Goal: Task Accomplishment & Management: Complete application form

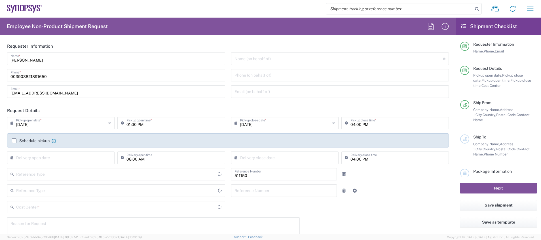
type input "IT01, SG, MSIP2 R&D 511150"
type input "Delivered at Place"
type input "Italy"
type input "Department"
type input "Italy"
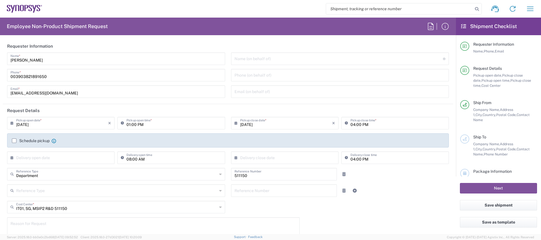
type input "Pavia IT02"
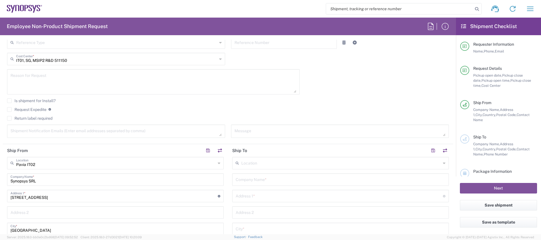
scroll to position [153, 0]
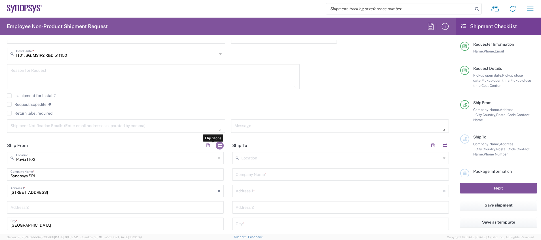
click at [217, 146] on button "button" at bounding box center [220, 145] width 8 height 8
type input "Pavia IT02"
type input "Synopsys SRL"
type input "Viale Indipendenza 11"
type input "Pavia"
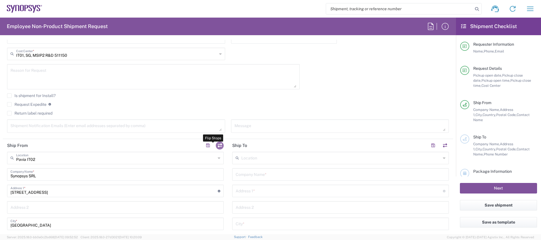
type input "27100"
type input "Rosa Centracchio"
type input "003903821891650"
type input "rosac@synopsys.com"
type input "IT02418350969"
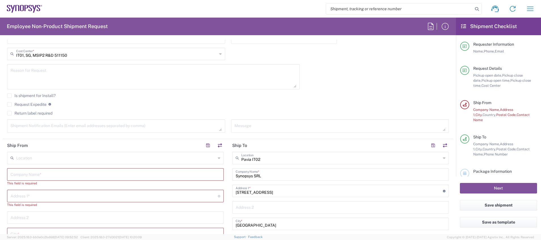
click at [113, 174] on input "text" at bounding box center [115, 174] width 210 height 10
paste input "TUM CITY CENTER CAMPUS"
type input "TUM CITY CENTER CAMPUS"
click at [105, 194] on input "text" at bounding box center [113, 190] width 207 height 10
paste input "Arcisstraße 21"
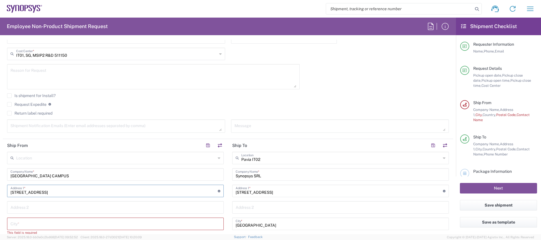
type input "Arcisstraße 21"
click at [100, 221] on input "text" at bounding box center [115, 223] width 210 height 10
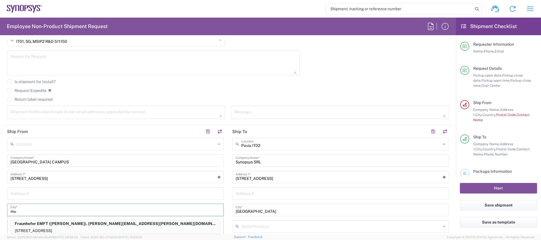
type input "m"
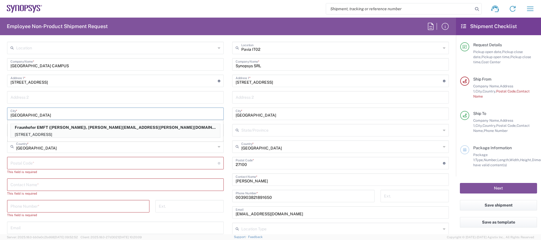
scroll to position [265, 0]
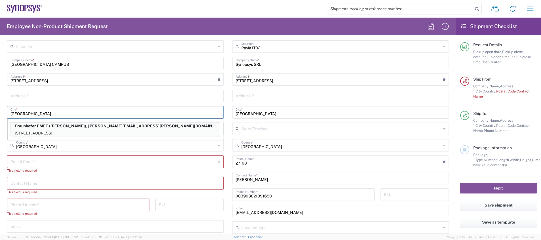
type input "Munich"
click at [218, 143] on icon at bounding box center [219, 145] width 3 height 9
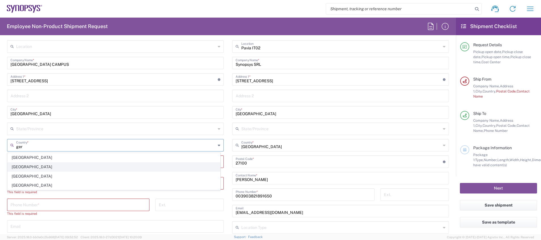
click at [17, 166] on span "Germany" at bounding box center [114, 166] width 212 height 9
type input "Germany"
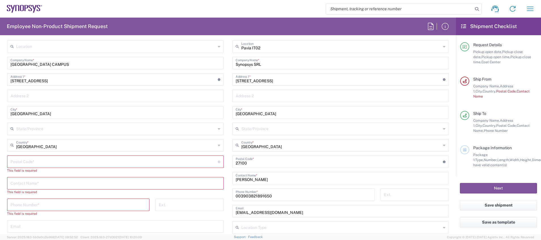
click at [137, 161] on input "undefined" at bounding box center [113, 161] width 207 height 10
type input "80333"
click at [60, 179] on input "text" at bounding box center [115, 178] width 210 height 10
paste input "Mr. Szabolcs Molnar"
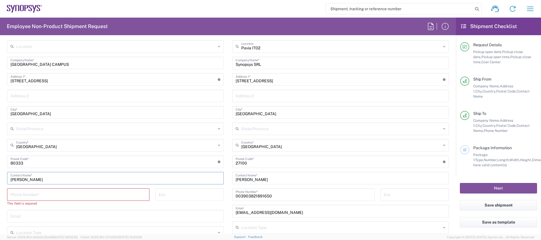
type input "Mr. Szabolcs Molnar"
click at [116, 194] on input "tel" at bounding box center [78, 194] width 136 height 10
paste input "+49 89-289-22937"
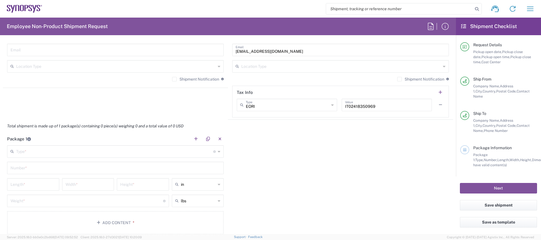
scroll to position [430, 0]
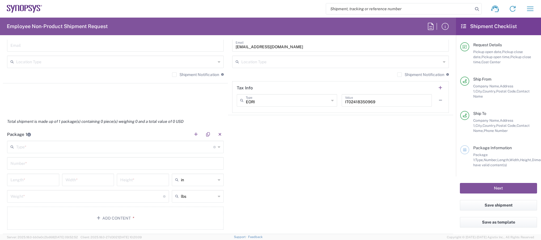
type input "+49 89-289-22937"
click at [218, 147] on icon at bounding box center [219, 146] width 3 height 9
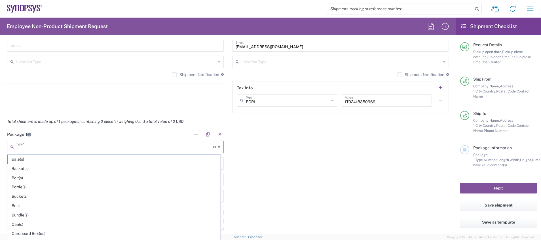
scroll to position [268, 0]
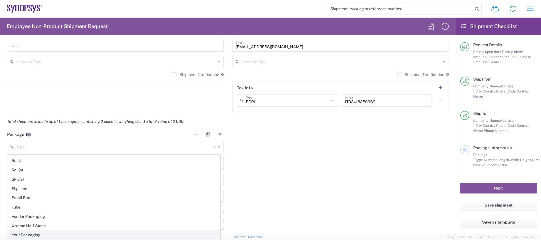
click at [151, 236] on span "Your Packaging" at bounding box center [114, 235] width 212 height 9
type input "Your Packaging"
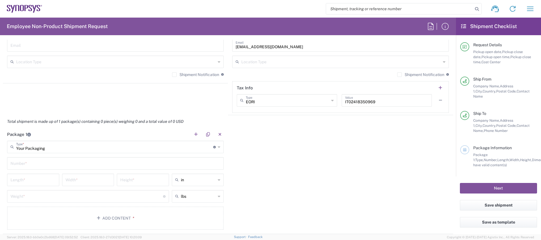
click at [134, 166] on input "text" at bounding box center [115, 163] width 210 height 10
type input "1"
click at [299, 193] on div "Package 1 Your Packaging Type * Material used to package goods Bale(s) Basket(s…" at bounding box center [228, 181] width 450 height 106
click at [51, 178] on input "number" at bounding box center [32, 179] width 45 height 10
click at [218, 181] on icon at bounding box center [219, 179] width 3 height 9
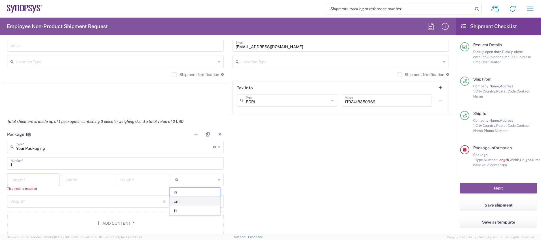
click at [201, 198] on span "cm" at bounding box center [195, 201] width 50 height 9
type input "cm"
click at [28, 183] on input "number" at bounding box center [32, 179] width 45 height 10
type input "62"
click at [79, 183] on input "number" at bounding box center [88, 179] width 45 height 10
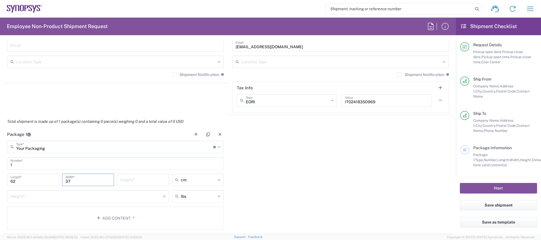
type input "37"
click at [130, 180] on input "number" at bounding box center [142, 179] width 45 height 10
type input "62"
click at [32, 181] on input "62" at bounding box center [32, 179] width 45 height 10
type input "6"
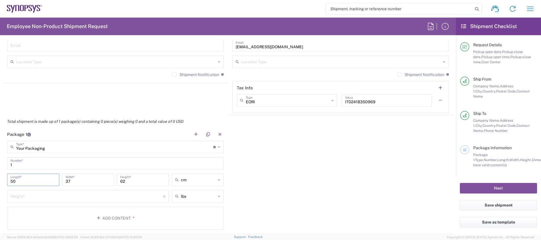
type input "50"
click at [218, 196] on div "lbs" at bounding box center [198, 196] width 52 height 12
click at [203, 219] on span "kgs" at bounding box center [195, 218] width 50 height 9
type input "kgs"
click at [112, 197] on input "1" at bounding box center [86, 196] width 153 height 10
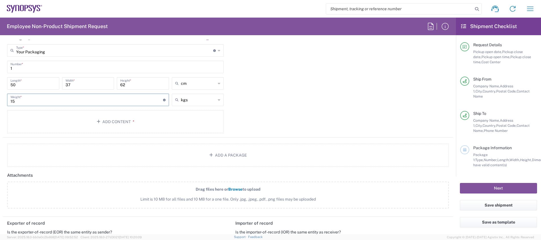
scroll to position [530, 0]
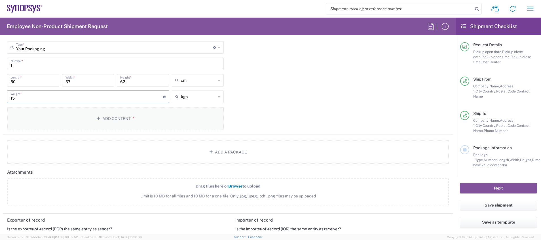
type input "15"
click at [196, 124] on button "Add Content *" at bounding box center [115, 118] width 217 height 23
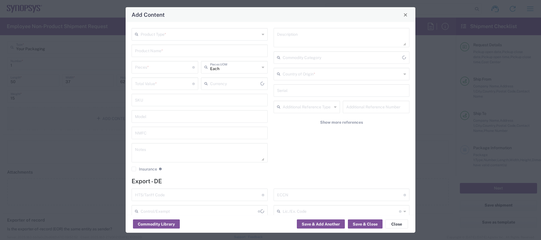
type input "US Dollar"
click at [191, 36] on input "text" at bounding box center [200, 34] width 119 height 10
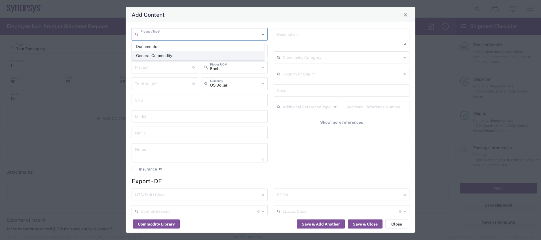
click at [193, 55] on span "General Commodity" at bounding box center [198, 55] width 132 height 9
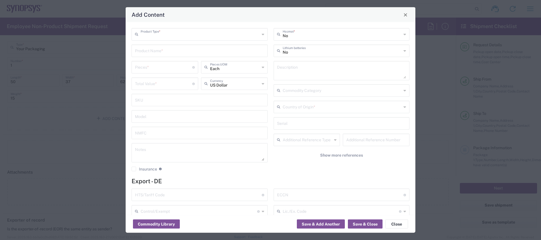
type input "General Commodity"
click at [191, 51] on input "text" at bounding box center [199, 50] width 129 height 10
type input "Merchandise - bottles"
click at [173, 69] on input "number" at bounding box center [163, 67] width 57 height 10
type input "100"
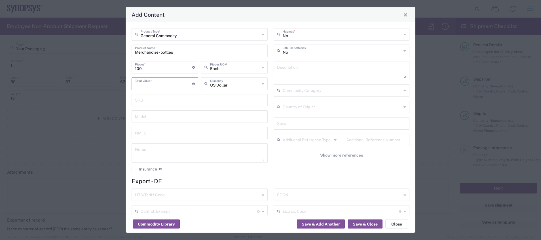
click at [179, 85] on input "number" at bounding box center [163, 83] width 57 height 10
type input "200"
click at [261, 85] on div "US Dollar Currency" at bounding box center [234, 83] width 67 height 12
click at [237, 95] on span "Euro" at bounding box center [232, 96] width 64 height 9
type input "Euro"
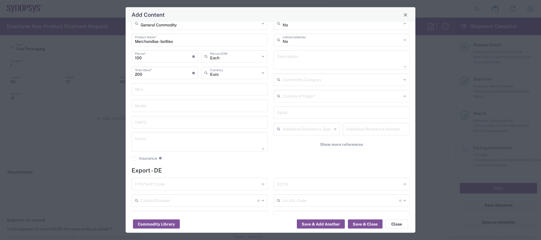
scroll to position [0, 0]
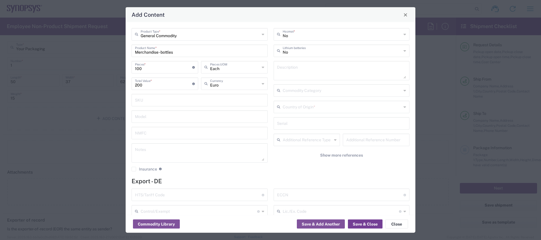
click at [362, 225] on button "Save & Close" at bounding box center [365, 223] width 35 height 9
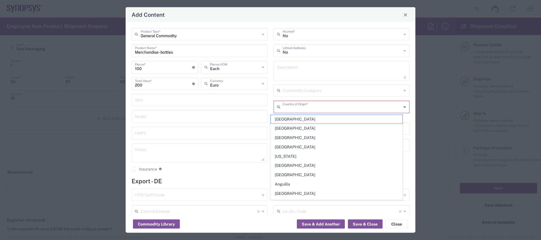
click at [326, 109] on input "text" at bounding box center [342, 107] width 119 height 10
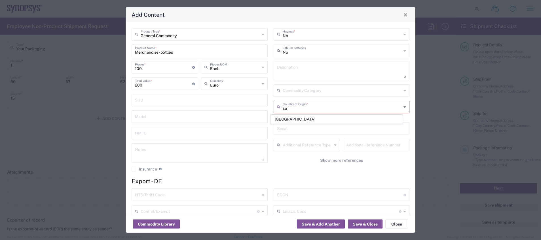
type input "s"
click at [309, 121] on span "Portugal" at bounding box center [337, 119] width 132 height 9
type input "Portugal"
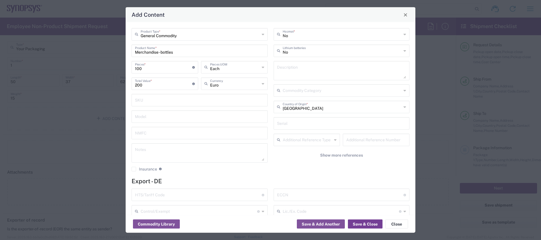
click at [358, 223] on button "Save & Close" at bounding box center [365, 223] width 35 height 9
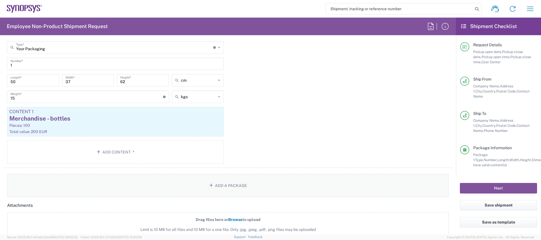
click at [227, 182] on button "Add a Package" at bounding box center [228, 185] width 442 height 23
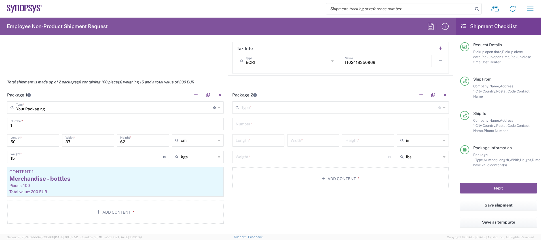
scroll to position [471, 0]
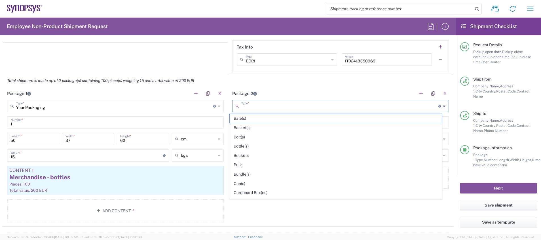
click at [356, 106] on input "text" at bounding box center [339, 106] width 197 height 10
click at [338, 196] on span "Your Packaging" at bounding box center [336, 194] width 212 height 9
type input "Your Packaging"
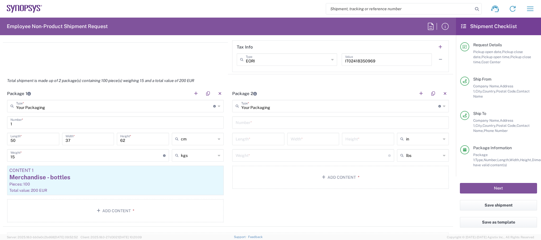
click at [306, 124] on input "text" at bounding box center [341, 122] width 210 height 10
type input "1"
click at [257, 141] on input "number" at bounding box center [258, 139] width 45 height 10
type input "50"
click at [301, 140] on input "number" at bounding box center [313, 139] width 45 height 10
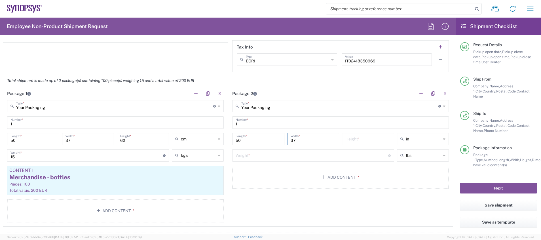
type input "37"
click at [443, 138] on icon at bounding box center [444, 138] width 3 height 9
click at [423, 161] on span "cm" at bounding box center [417, 160] width 50 height 9
type input "127"
type input "93.98"
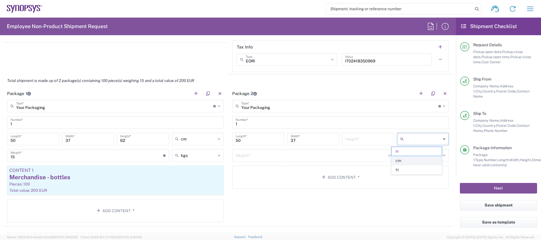
type input "cm"
click at [252, 138] on input "127" at bounding box center [258, 139] width 45 height 10
type input "1"
type input "50"
click at [322, 141] on input "93.98" at bounding box center [313, 139] width 45 height 10
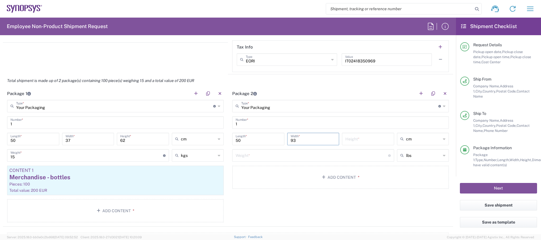
type input "9"
type input "37"
click at [352, 139] on input "number" at bounding box center [367, 139] width 45 height 10
type input "62"
click at [436, 157] on div "lbs" at bounding box center [423, 155] width 52 height 12
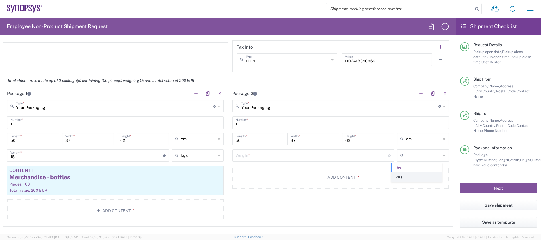
click at [433, 176] on span "kgs" at bounding box center [417, 177] width 50 height 9
type input "kgs"
click at [364, 156] on input "number" at bounding box center [312, 155] width 153 height 10
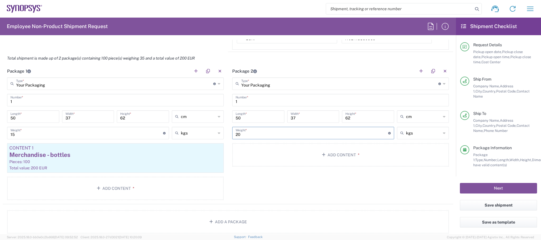
scroll to position [490, 0]
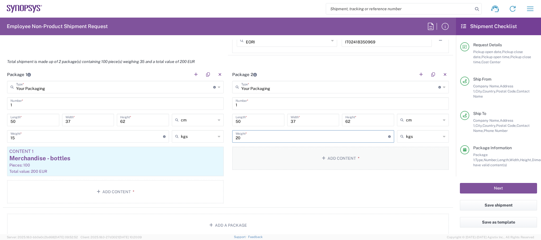
type input "20"
click at [345, 164] on button "Add Content *" at bounding box center [340, 158] width 217 height 23
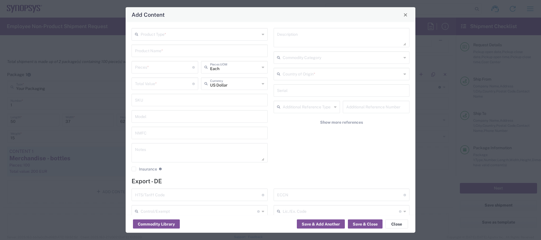
click at [262, 37] on icon at bounding box center [263, 34] width 3 height 9
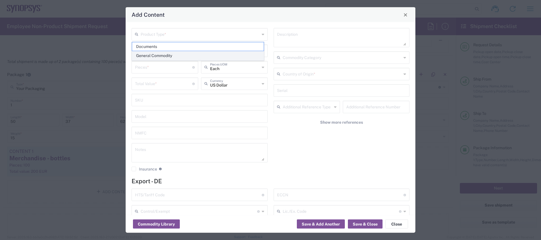
click at [249, 55] on span "General Commodity" at bounding box center [198, 55] width 132 height 9
type input "General Commodity"
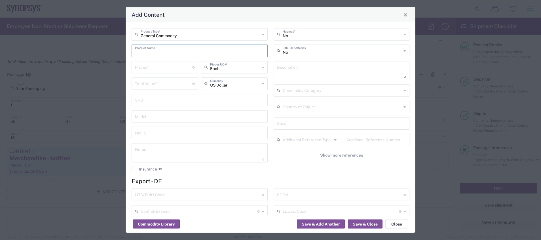
click at [239, 49] on input "text" at bounding box center [199, 50] width 129 height 10
type input "G"
type input "Giveaways"
click at [184, 69] on input "number" at bounding box center [163, 67] width 57 height 10
type input "2"
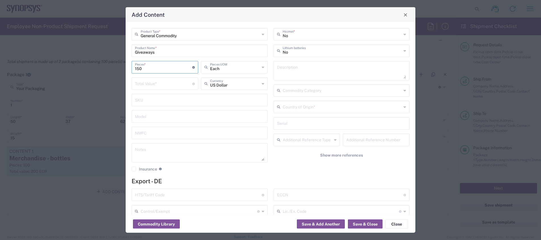
type input "150"
click at [261, 85] on div "US Dollar Currency" at bounding box center [234, 83] width 67 height 12
click at [221, 98] on span "Euro" at bounding box center [232, 96] width 64 height 9
type input "Euro"
click at [175, 84] on input "number" at bounding box center [163, 83] width 57 height 10
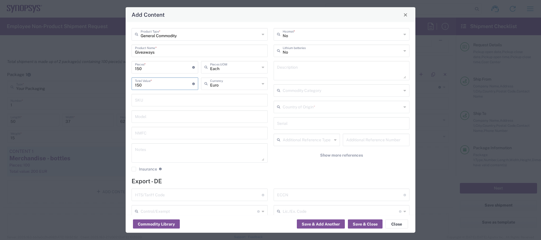
type input "150"
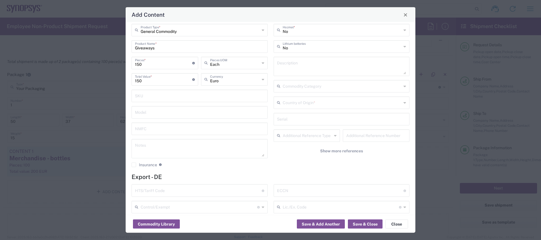
scroll to position [5, 0]
click at [361, 104] on input "text" at bounding box center [342, 102] width 119 height 10
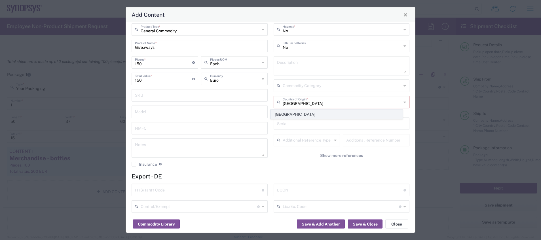
click at [320, 115] on span "Spain" at bounding box center [337, 114] width 132 height 9
type input "Spain"
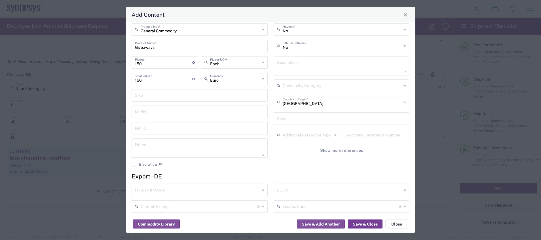
click at [365, 225] on button "Save & Close" at bounding box center [365, 223] width 35 height 9
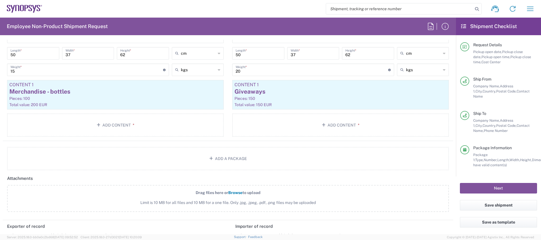
scroll to position [566, 0]
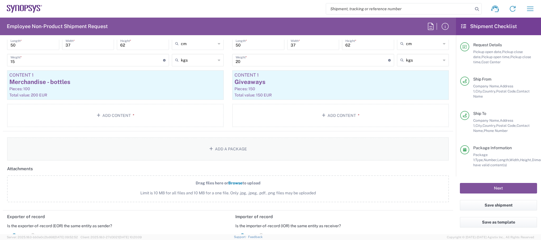
click at [282, 147] on button "Add a Package" at bounding box center [228, 148] width 442 height 23
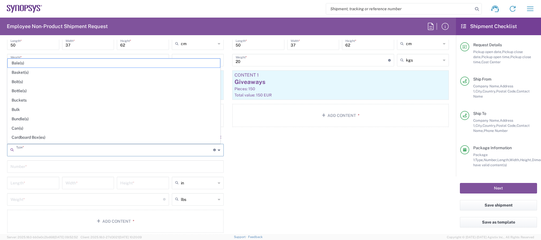
click at [163, 153] on input "text" at bounding box center [114, 150] width 197 height 10
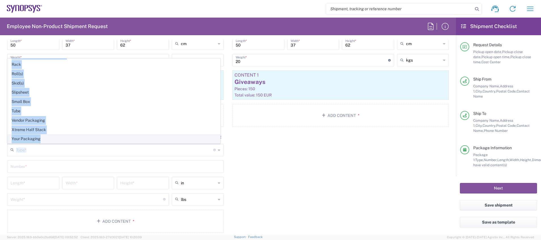
drag, startPoint x: 152, startPoint y: 144, endPoint x: 161, endPoint y: 140, distance: 9.9
click at [161, 144] on agx-dropdown-input "Type * Material used to package goods Bale(s) Basket(s) Bolt(s) Bottle(s) Bucke…" at bounding box center [115, 150] width 217 height 12
click at [161, 140] on span "Your Packaging" at bounding box center [114, 138] width 212 height 9
type input "Your Packaging"
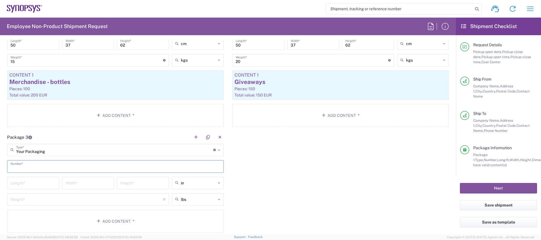
click at [83, 168] on input "text" at bounding box center [115, 166] width 210 height 10
type input "1"
click at [35, 184] on input "number" at bounding box center [32, 183] width 45 height 10
click at [218, 184] on icon at bounding box center [219, 182] width 3 height 9
click at [193, 204] on span "cm" at bounding box center [195, 204] width 50 height 9
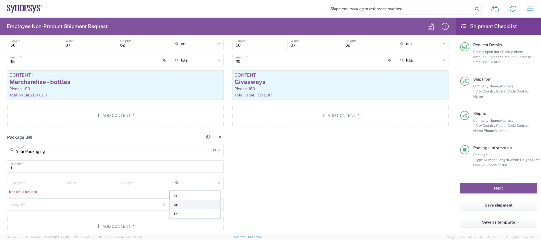
type input "cm"
click at [149, 183] on input "number" at bounding box center [142, 183] width 45 height 10
type input "100"
click at [69, 184] on input "number" at bounding box center [88, 183] width 45 height 10
type input "10"
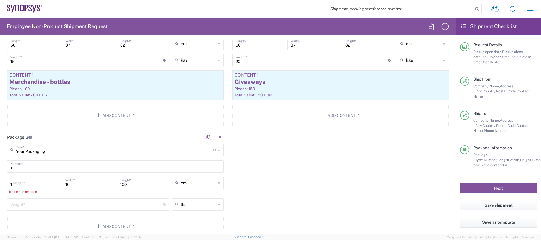
click at [34, 181] on input "1" at bounding box center [32, 183] width 45 height 10
type input "10"
click at [54, 199] on input "number" at bounding box center [86, 199] width 153 height 10
type input "10"
click at [218, 202] on icon at bounding box center [219, 199] width 3 height 9
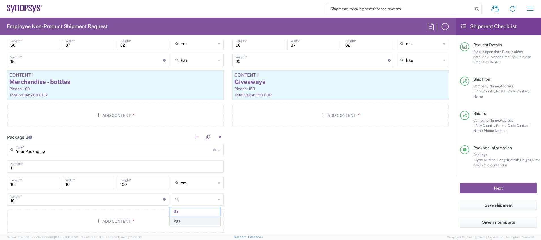
click at [213, 220] on span "kgs" at bounding box center [195, 221] width 50 height 9
type input "4.54"
type input "kgs"
click at [114, 200] on input "4.54" at bounding box center [86, 199] width 153 height 10
type input "4"
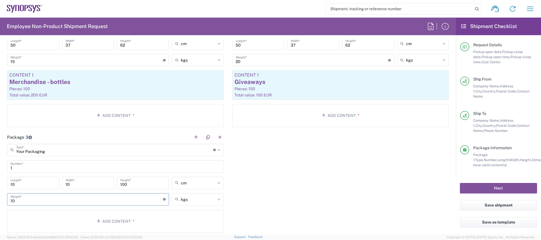
type input "10"
click at [274, 197] on div "Package 1 Your Packaging Type * Material used to package goods Bale(s) Basket(s…" at bounding box center [228, 114] width 450 height 245
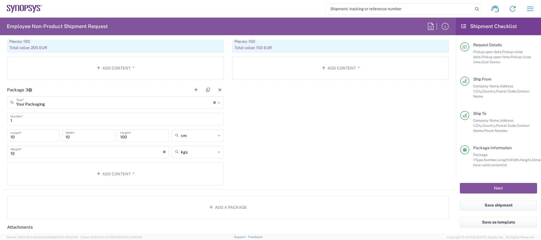
scroll to position [612, 0]
click at [171, 176] on button "Add Content *" at bounding box center [115, 175] width 217 height 23
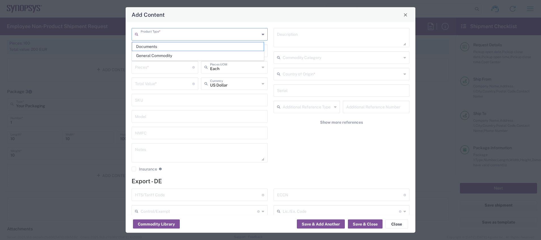
click at [221, 35] on input "text" at bounding box center [200, 34] width 119 height 10
click at [220, 50] on span "Documents" at bounding box center [198, 46] width 132 height 9
type input "Documents"
type input "1"
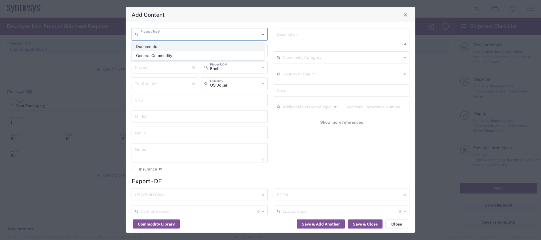
type input "1"
type textarea "Documents"
type input "Germany"
type input "0000.00.0000"
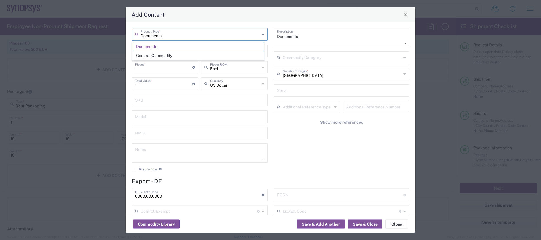
click at [217, 37] on input "Documents" at bounding box center [200, 34] width 119 height 10
click at [221, 54] on span "General Commodity" at bounding box center [198, 55] width 132 height 9
type input "General Commodity"
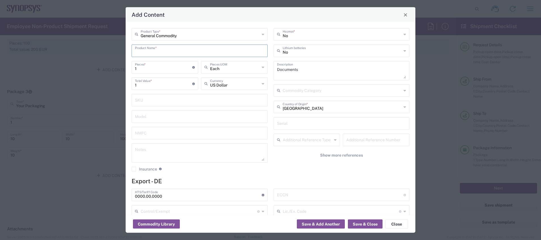
click at [221, 54] on input "text" at bounding box center [199, 50] width 129 height 10
type input "Rollup"
click at [159, 82] on input "1" at bounding box center [163, 83] width 57 height 10
type input "150"
click at [262, 84] on icon at bounding box center [263, 83] width 3 height 9
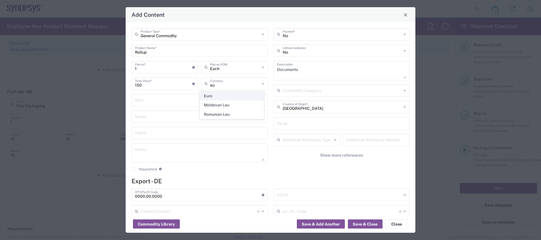
click at [223, 98] on span "Euro" at bounding box center [232, 96] width 64 height 9
type input "Euro"
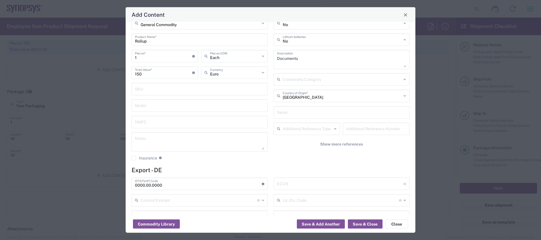
scroll to position [12, 0]
click at [373, 224] on button "Save & Close" at bounding box center [365, 223] width 35 height 9
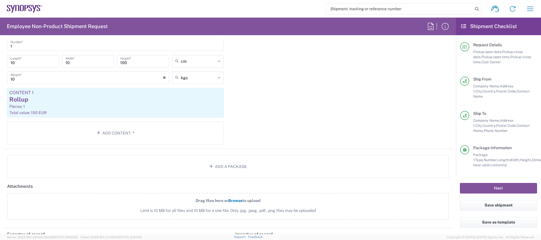
scroll to position [711, 0]
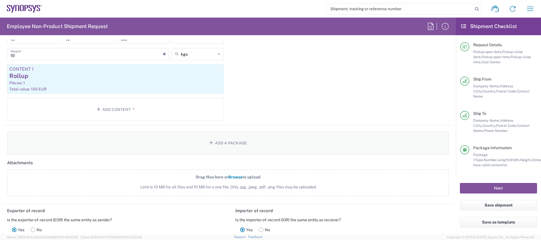
click at [357, 139] on button "Add a Package" at bounding box center [228, 142] width 442 height 23
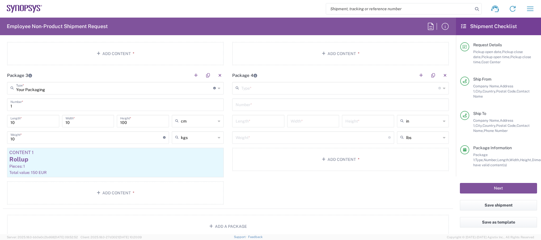
scroll to position [624, 0]
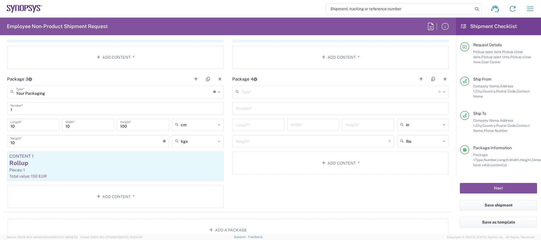
click at [313, 98] on main "Type * Material used to package goods Bale(s) Basket(s) Bolt(s) Bottle(s) Bucke…" at bounding box center [340, 131] width 225 height 91
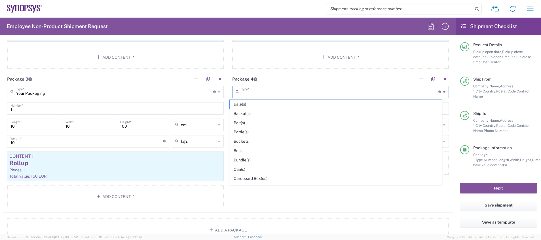
click at [313, 92] on input "text" at bounding box center [339, 91] width 197 height 10
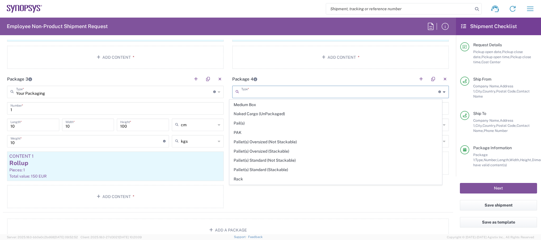
scroll to position [268, 0]
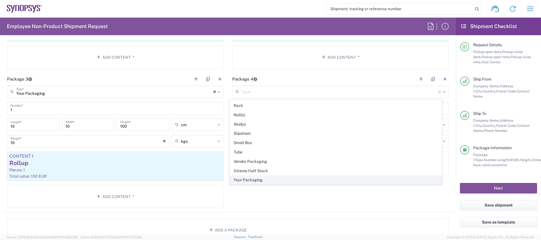
click at [336, 179] on span "Your Packaging" at bounding box center [336, 180] width 212 height 9
type input "Your Packaging"
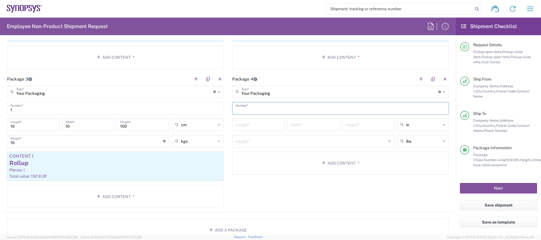
click at [277, 109] on input "text" at bounding box center [341, 108] width 210 height 10
type input "1"
click at [261, 125] on input "number" at bounding box center [258, 124] width 45 height 10
type input "10"
click at [439, 126] on div "in" at bounding box center [423, 125] width 52 height 12
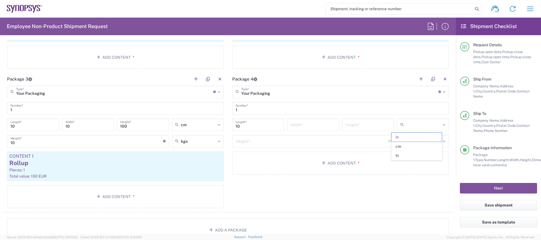
click at [439, 126] on div at bounding box center [423, 125] width 52 height 12
click at [420, 145] on span "cm" at bounding box center [417, 146] width 50 height 9
type input "25.4"
type input "cm"
click at [265, 125] on input "25.4" at bounding box center [258, 124] width 45 height 10
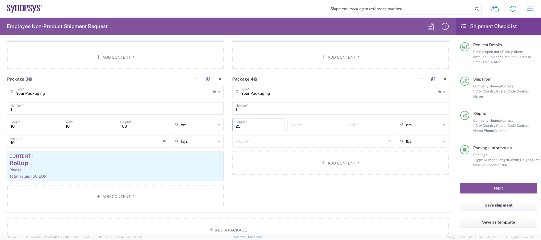
type input "2"
type input "10"
click at [302, 126] on input "number" at bounding box center [313, 124] width 45 height 10
type input "10"
click at [373, 127] on input "number" at bounding box center [367, 124] width 45 height 10
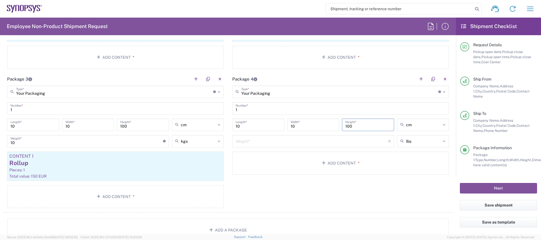
type input "100"
click at [362, 141] on input "number" at bounding box center [312, 141] width 153 height 10
type input "10"
click at [443, 143] on icon at bounding box center [444, 141] width 3 height 9
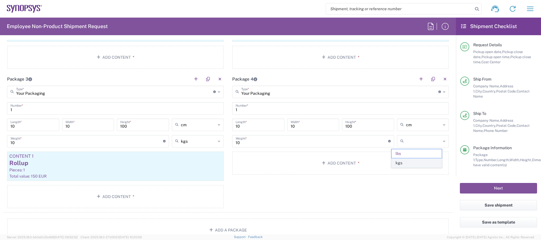
click at [432, 162] on span "kgs" at bounding box center [417, 163] width 50 height 9
type input "4.54"
type input "kgs"
click at [346, 143] on input "4.54" at bounding box center [312, 141] width 153 height 10
type input "4"
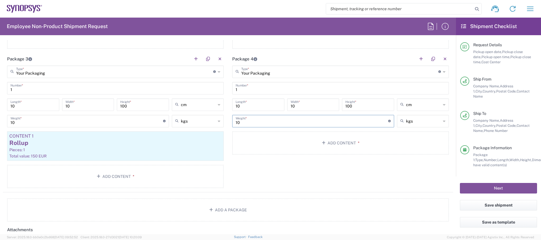
scroll to position [646, 0]
type input "10"
click at [430, 183] on div "Package 4 Your Packaging Type * Material used to package goods Bale(s) Basket(s…" at bounding box center [340, 120] width 225 height 139
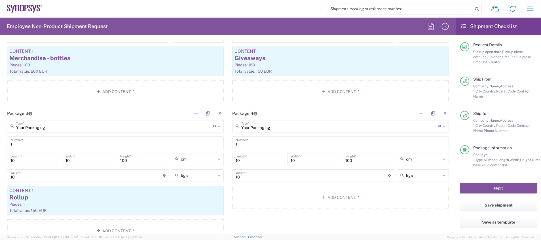
scroll to position [592, 0]
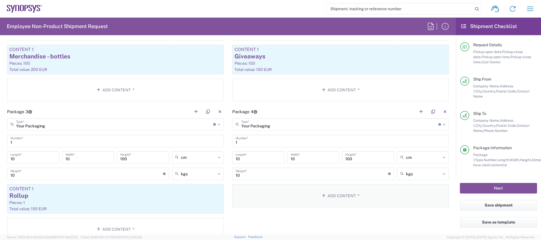
click at [367, 197] on button "Add Content *" at bounding box center [340, 195] width 217 height 23
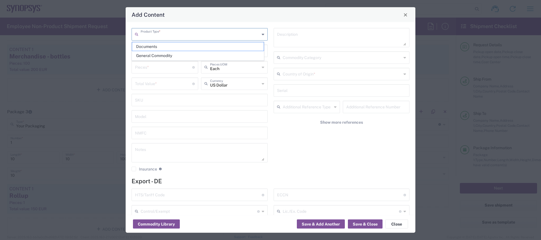
click at [171, 38] on input "text" at bounding box center [200, 34] width 119 height 10
click at [181, 56] on span "General Commodity" at bounding box center [198, 55] width 132 height 9
type input "General Commodity"
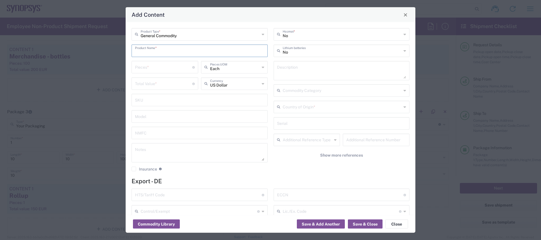
click at [180, 51] on input "text" at bounding box center [199, 50] width 129 height 10
type input "Roll-up"
click at [176, 64] on input "number" at bounding box center [163, 67] width 57 height 10
type input "1"
click at [173, 83] on input "number" at bounding box center [163, 83] width 57 height 10
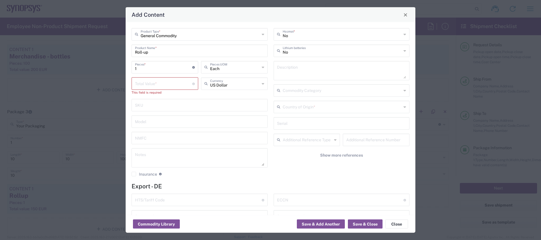
click at [262, 83] on icon at bounding box center [263, 83] width 3 height 9
click at [222, 98] on span "Euro" at bounding box center [232, 96] width 64 height 9
type input "Euro"
click at [169, 84] on input "number" at bounding box center [163, 83] width 57 height 10
type input "150"
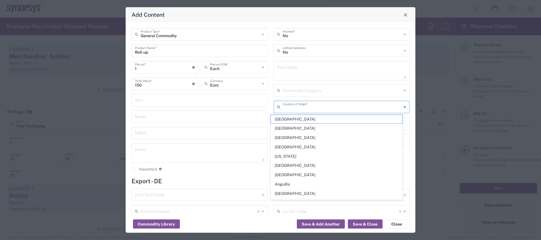
click at [347, 110] on input "text" at bounding box center [342, 107] width 119 height 10
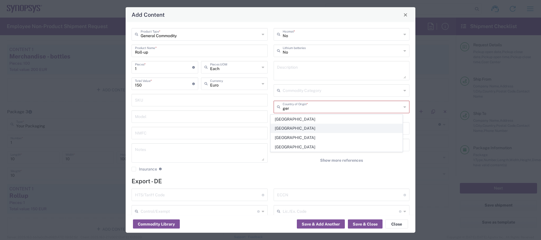
click at [303, 128] on span "Germany" at bounding box center [337, 128] width 132 height 9
type input "Germany"
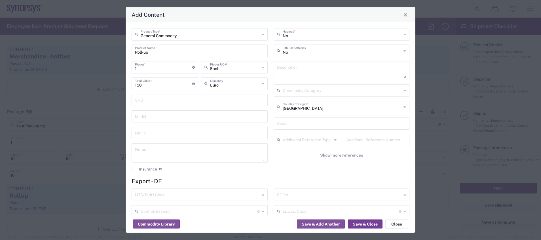
click at [365, 226] on button "Save & Close" at bounding box center [365, 223] width 35 height 9
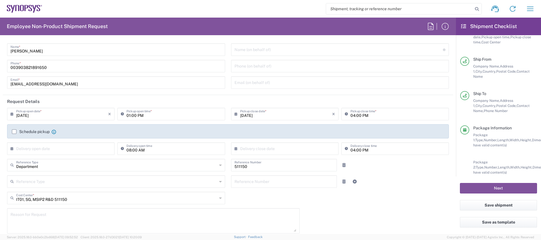
scroll to position [0, 0]
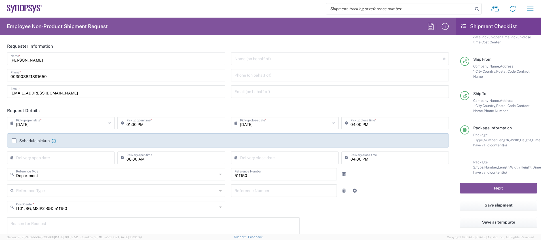
click at [39, 157] on input "text" at bounding box center [62, 157] width 92 height 10
click at [41, 124] on input "09/10/2025" at bounding box center [62, 123] width 92 height 10
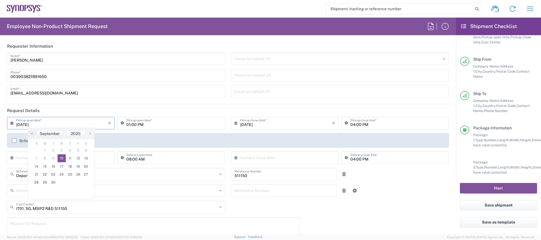
click at [25, 125] on input "09/10/2025" at bounding box center [62, 123] width 92 height 10
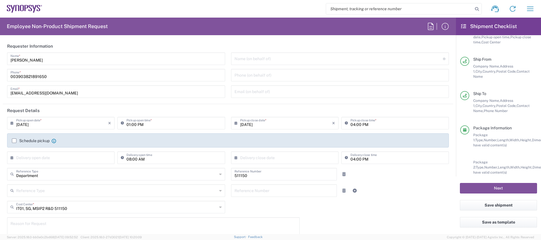
type input "09/11/2025"
click at [249, 125] on input "09/11/2025" at bounding box center [286, 123] width 92 height 10
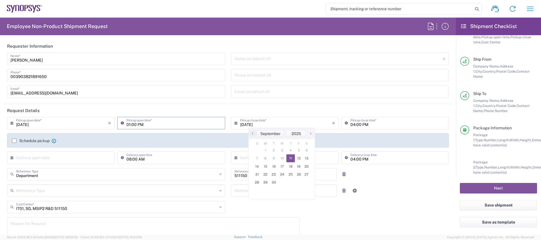
click at [171, 123] on input "01:00 PM" at bounding box center [173, 123] width 95 height 10
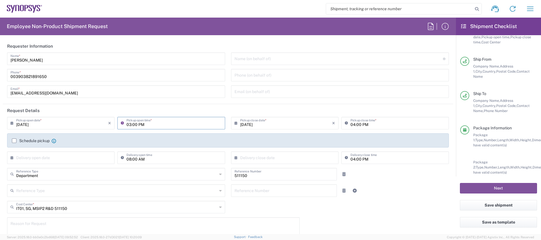
type input "03:00 PM"
click at [350, 124] on input "04:00 PM" at bounding box center [397, 123] width 95 height 10
type input "05:00 PM"
click at [79, 158] on input "text" at bounding box center [62, 157] width 92 height 10
type input "12/01/2025"
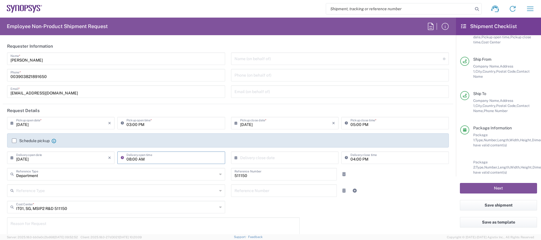
click at [127, 158] on input "08:00 AM" at bounding box center [173, 157] width 95 height 10
type input "09:00 AM"
click at [256, 160] on input "text" at bounding box center [286, 157] width 92 height 10
click at [296, 192] on span "12" at bounding box center [299, 193] width 8 height 8
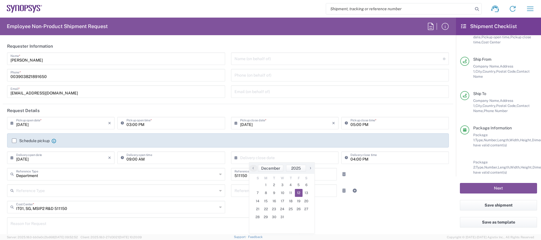
type input "12/12/2025"
click at [25, 160] on input "12/01/2025" at bounding box center [62, 157] width 92 height 10
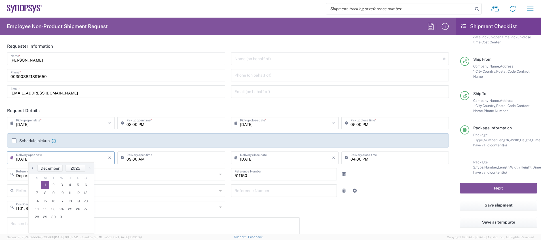
click at [91, 169] on span "›" at bounding box center [90, 167] width 9 height 7
click at [34, 168] on span "‹" at bounding box center [32, 167] width 9 height 7
click at [55, 167] on span "January" at bounding box center [50, 168] width 14 height 5
click at [32, 169] on span "‹" at bounding box center [32, 167] width 9 height 7
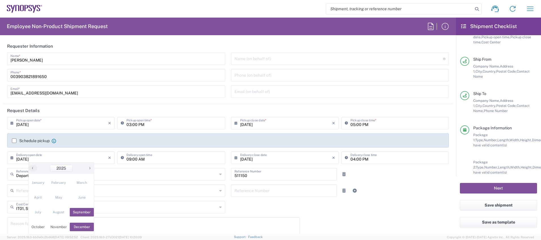
click at [76, 212] on span "September" at bounding box center [82, 212] width 24 height 9
click at [78, 192] on span "12" at bounding box center [78, 193] width 8 height 8
type input "09/12/2025"
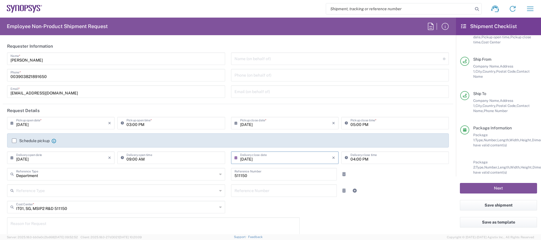
click at [269, 160] on input "12/12/2025" at bounding box center [286, 157] width 92 height 10
click at [271, 169] on span "December" at bounding box center [270, 168] width 19 height 5
click at [296, 212] on span "September" at bounding box center [302, 212] width 24 height 9
click at [299, 191] on span "12" at bounding box center [299, 193] width 8 height 8
type input "09/12/2025"
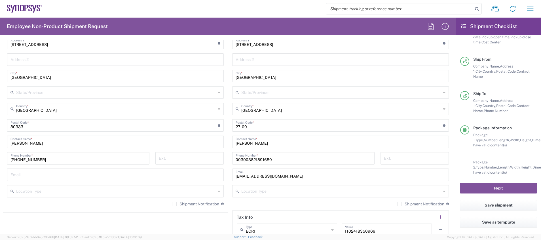
scroll to position [348, 0]
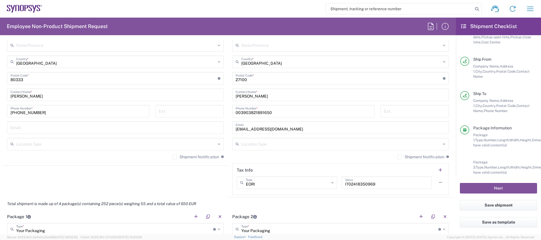
click at [444, 121] on div "Ext." at bounding box center [415, 113] width 74 height 16
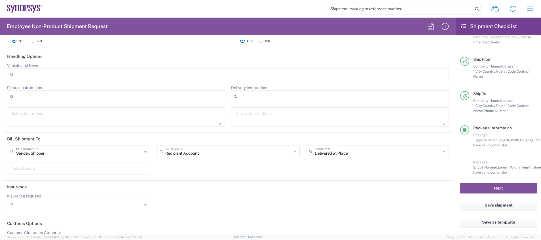
scroll to position [920, 0]
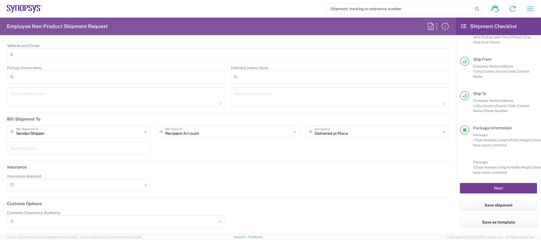
click at [472, 187] on button "Next" at bounding box center [498, 188] width 77 height 10
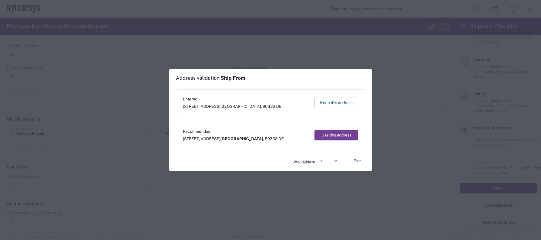
click at [337, 138] on button "Use this address" at bounding box center [336, 135] width 44 height 10
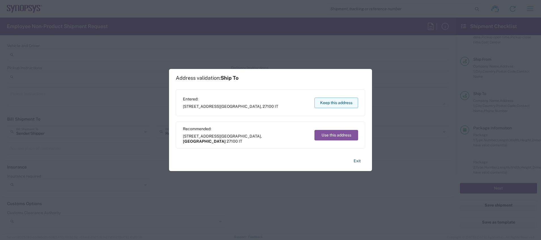
click at [339, 105] on button "Keep this address" at bounding box center [336, 103] width 44 height 10
type input "München"
type input "Germany"
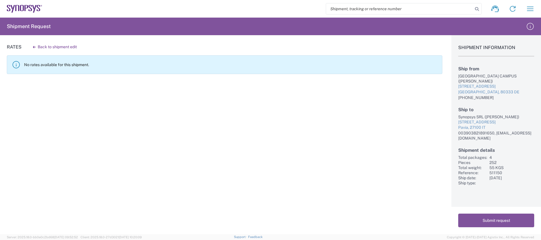
drag, startPoint x: 485, startPoint y: 215, endPoint x: 481, endPoint y: 219, distance: 5.2
click at [481, 219] on button "Submit request" at bounding box center [496, 221] width 76 height 14
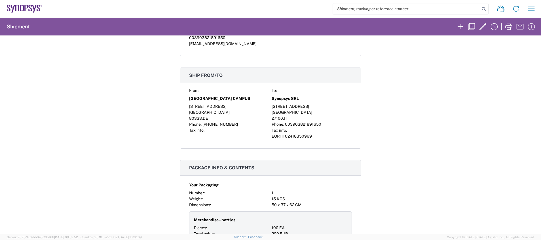
scroll to position [185, 0]
